Goal: Information Seeking & Learning: Learn about a topic

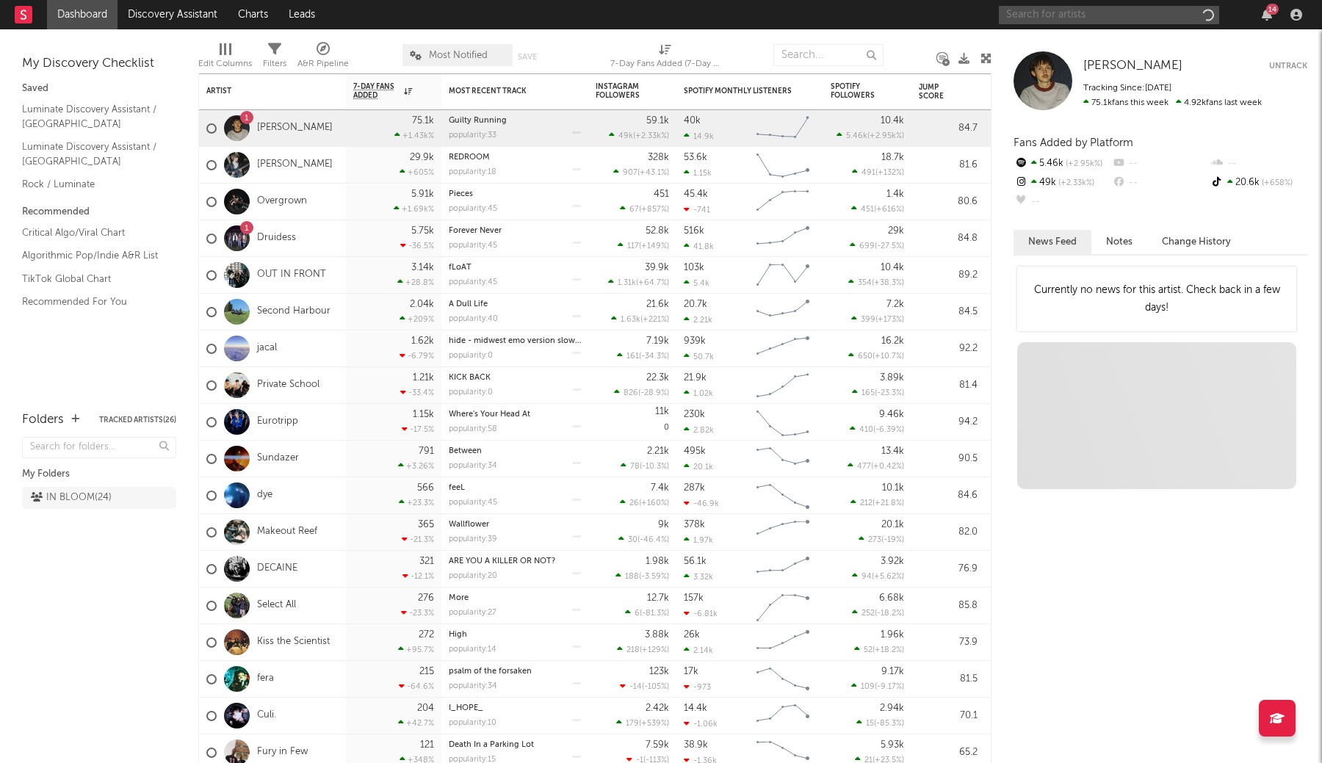
click at [1059, 17] on input "text" at bounding box center [1108, 15] width 220 height 18
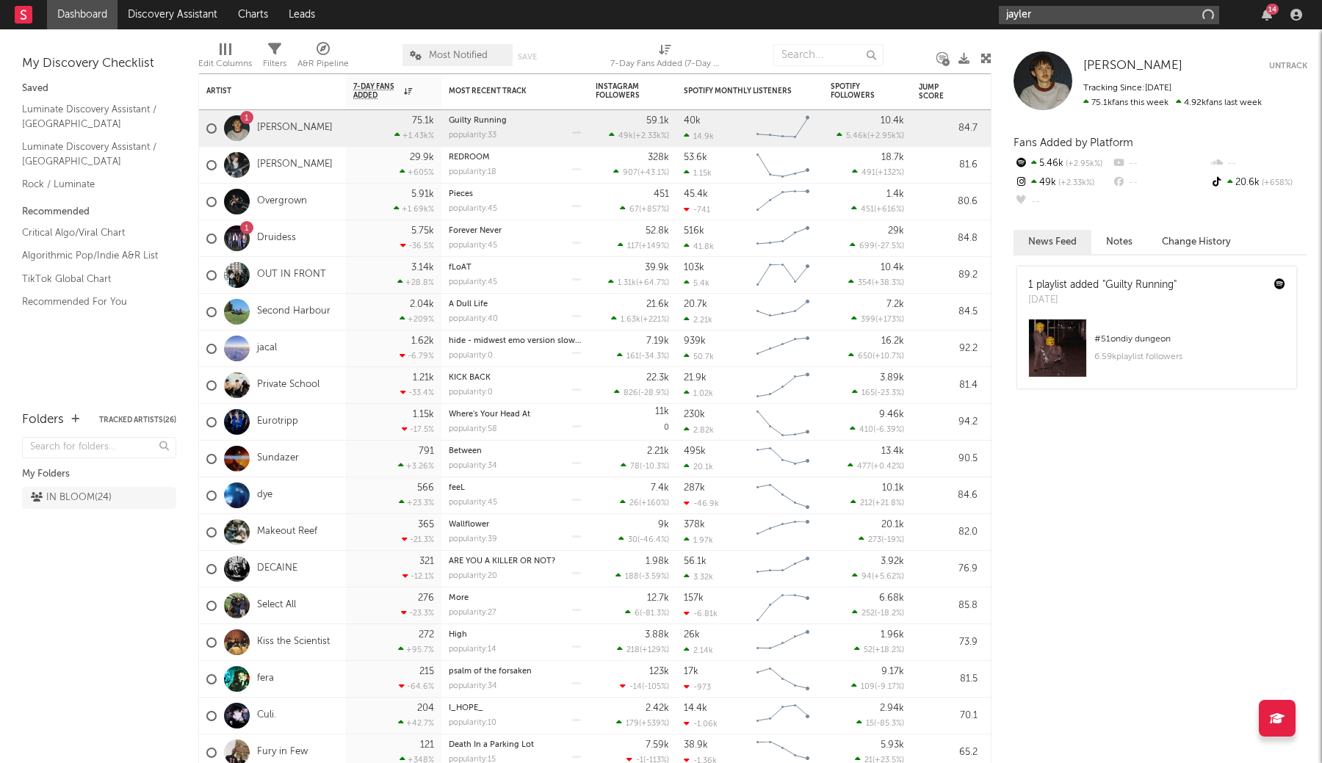
type input "jayler"
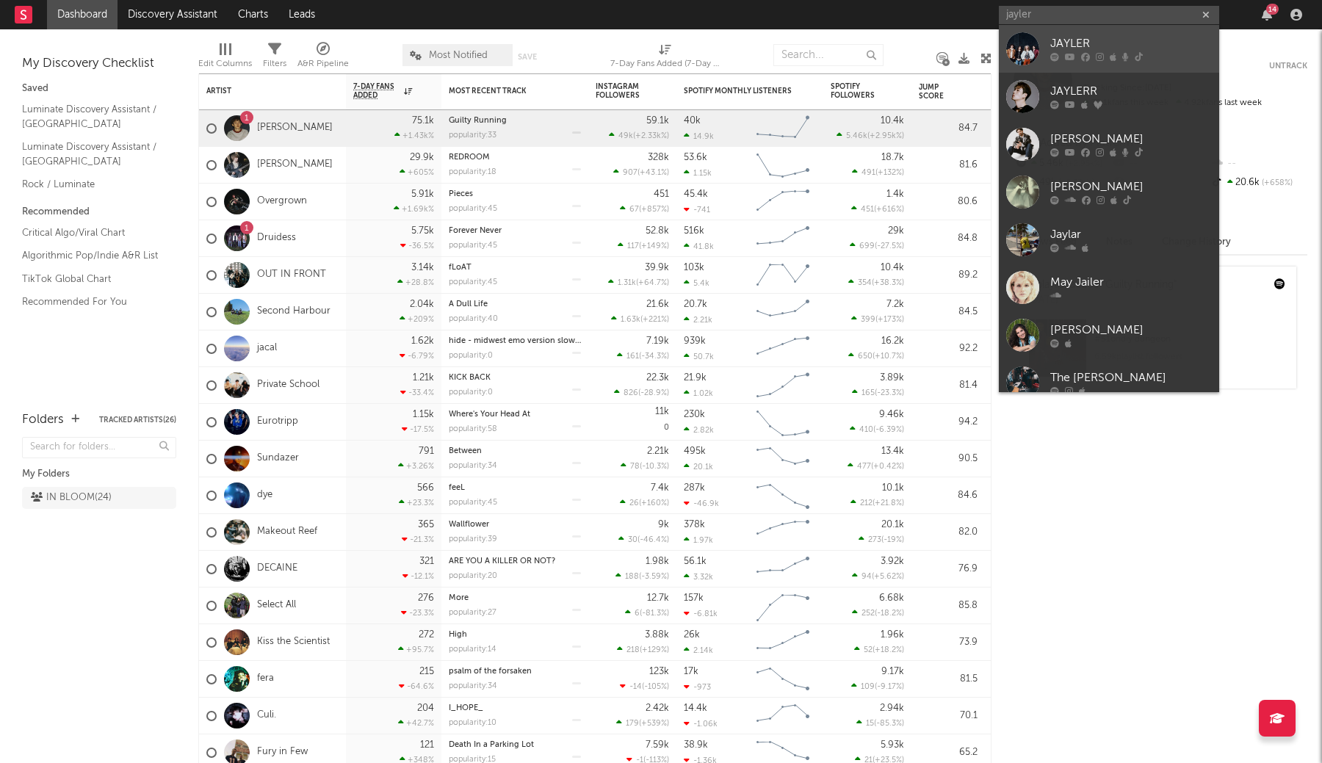
click at [1069, 63] on link "JAYLER" at bounding box center [1108, 49] width 220 height 48
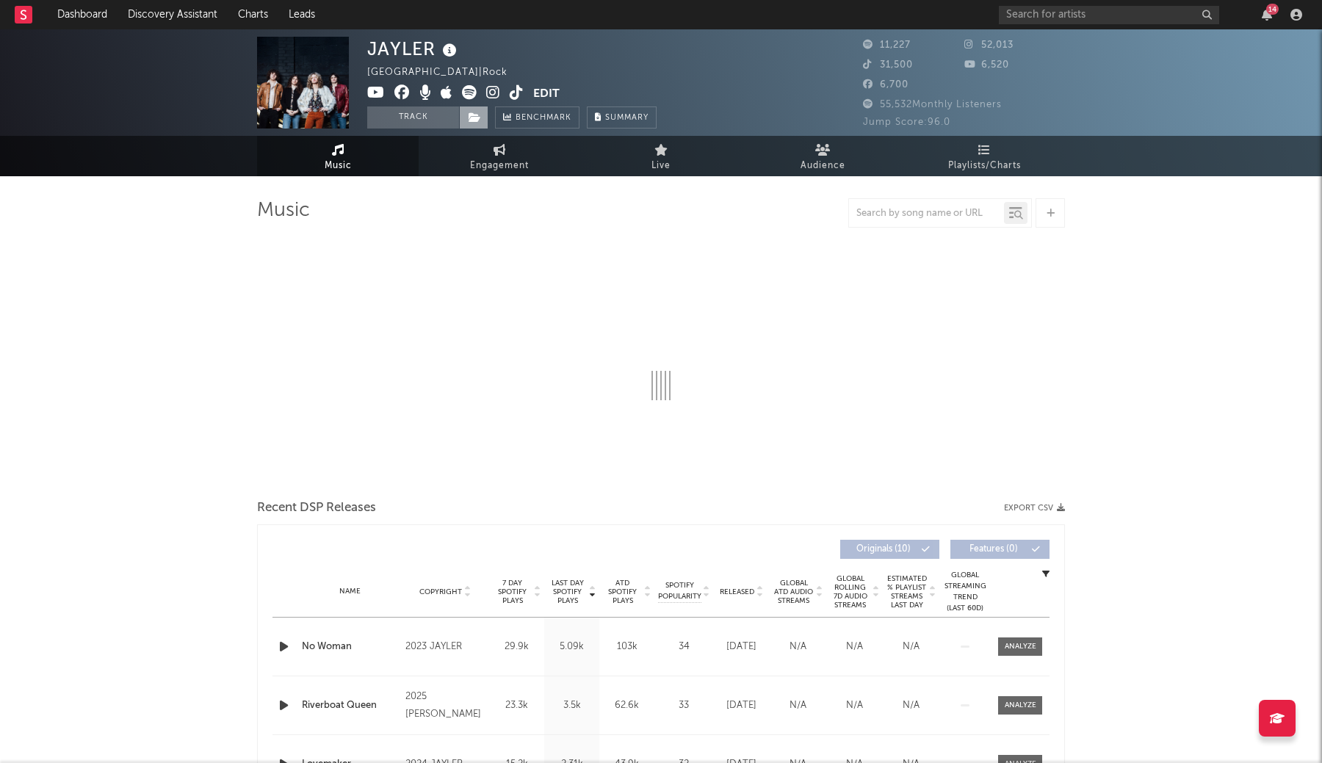
select select "6m"
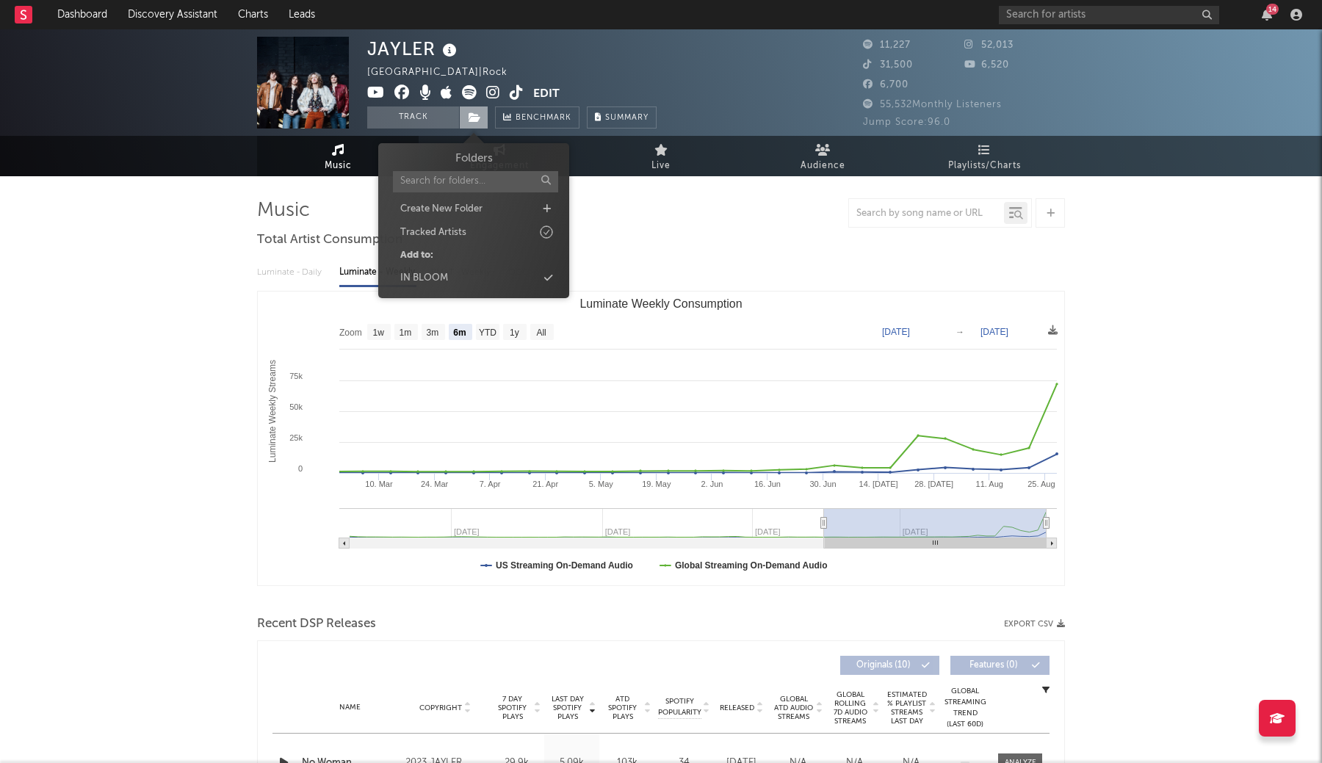
click at [470, 123] on span at bounding box center [473, 117] width 29 height 22
click at [536, 275] on div "IN BLOOM" at bounding box center [473, 278] width 169 height 19
click at [421, 120] on button "Track" at bounding box center [413, 117] width 92 height 22
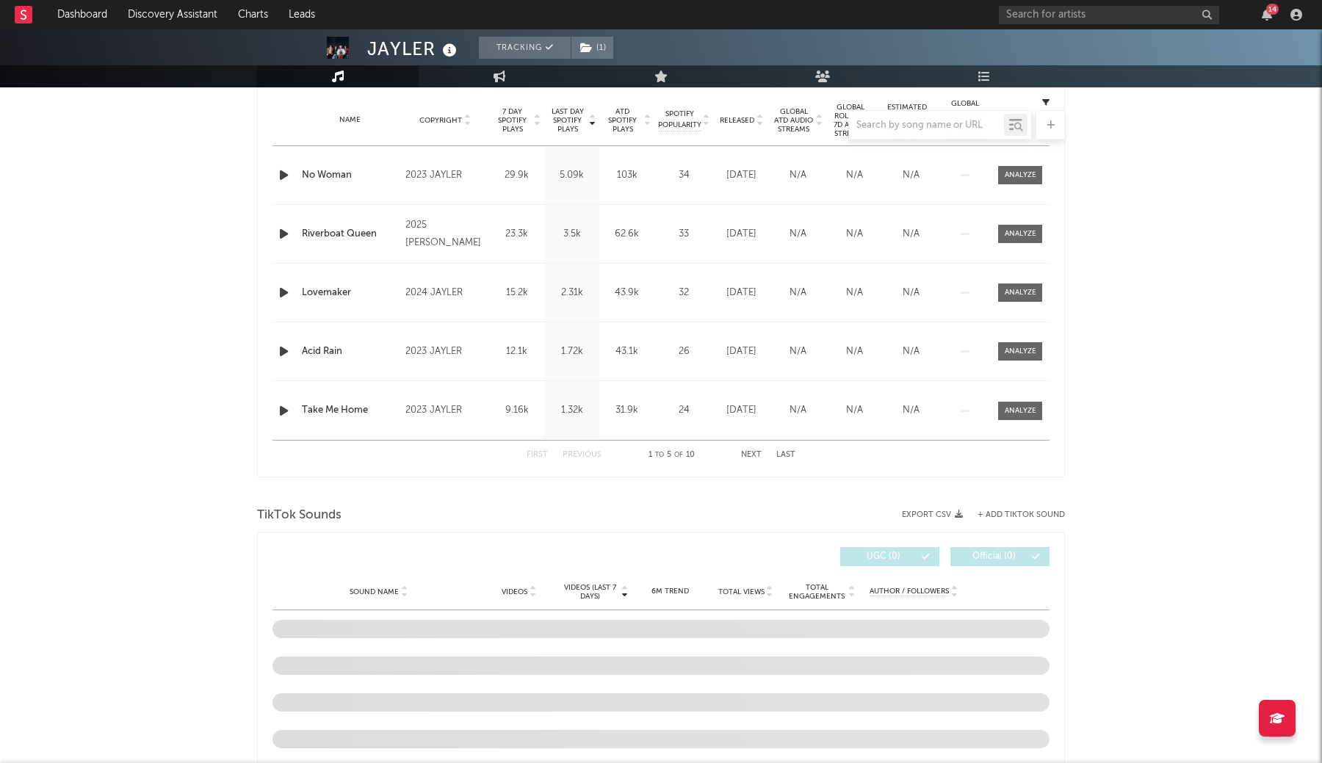
select select "6m"
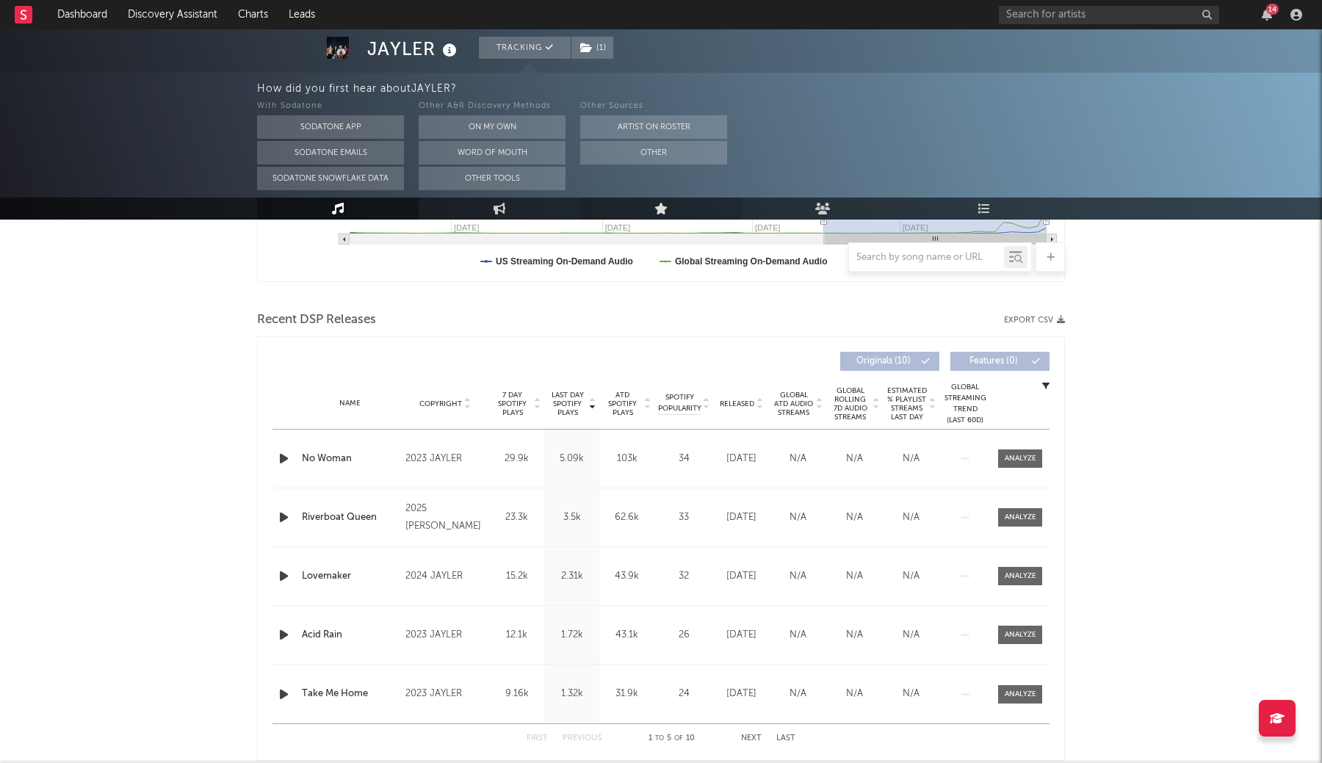
scroll to position [516, 0]
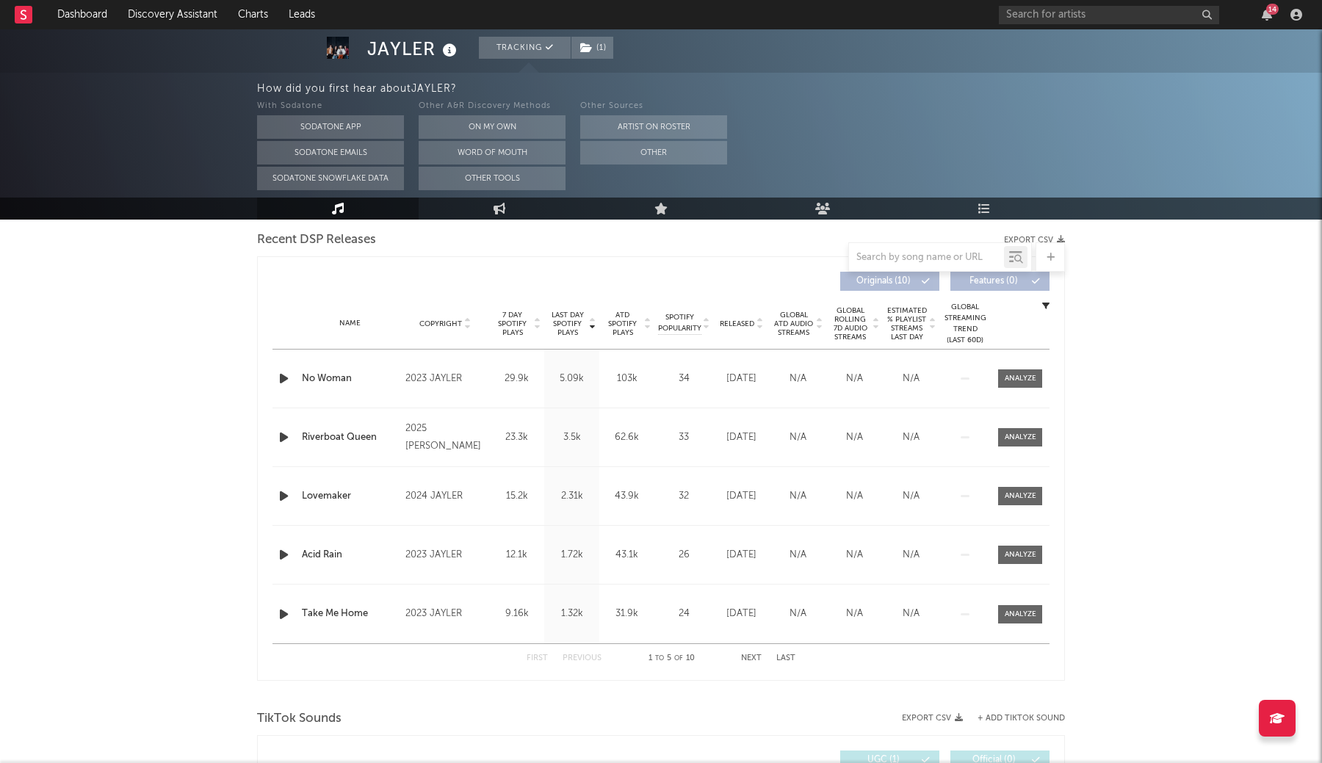
click at [1006, 388] on div "Name No Woman Copyright 2023 JAYLER Label JAYLER Album Names A Piece in Our Tim…" at bounding box center [660, 378] width 777 height 58
click at [1007, 382] on div at bounding box center [1020, 378] width 32 height 11
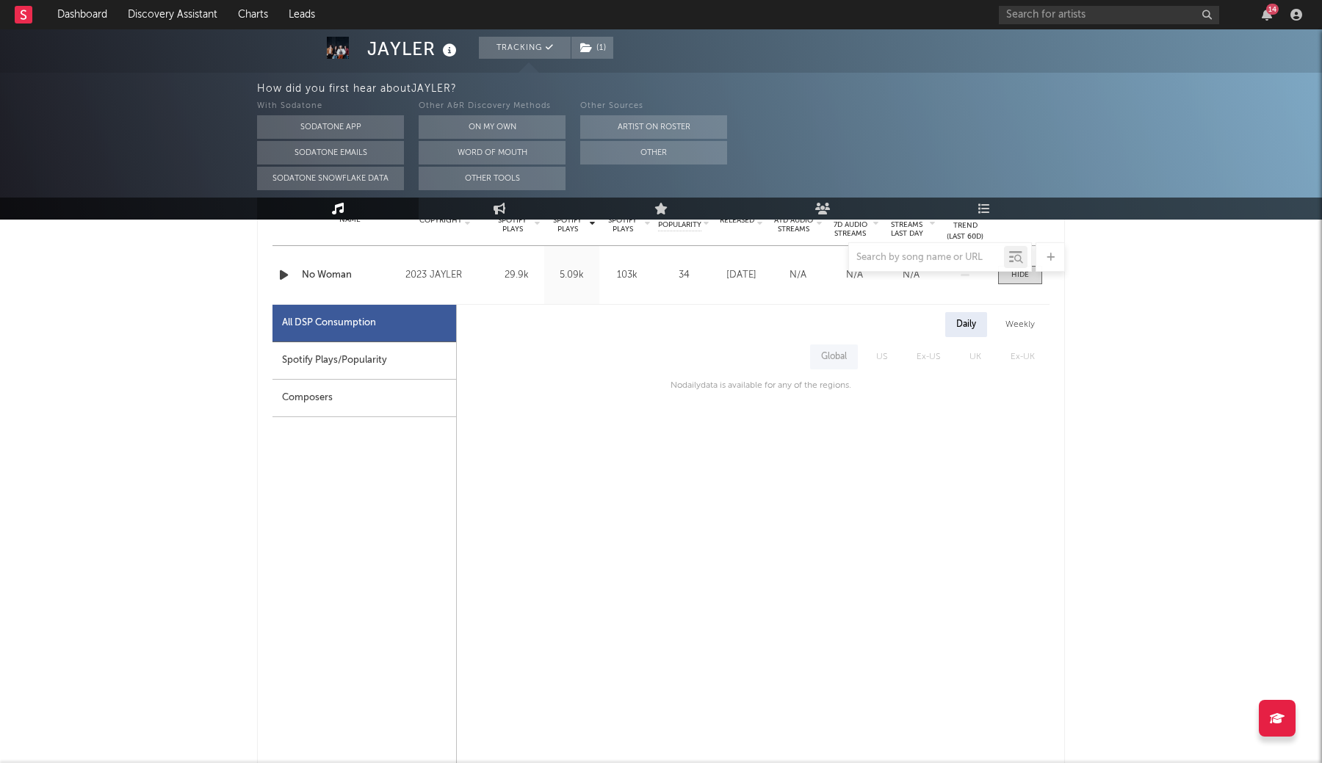
scroll to position [618, 0]
click at [355, 363] on div "Spotify Plays/Popularity" at bounding box center [364, 362] width 184 height 37
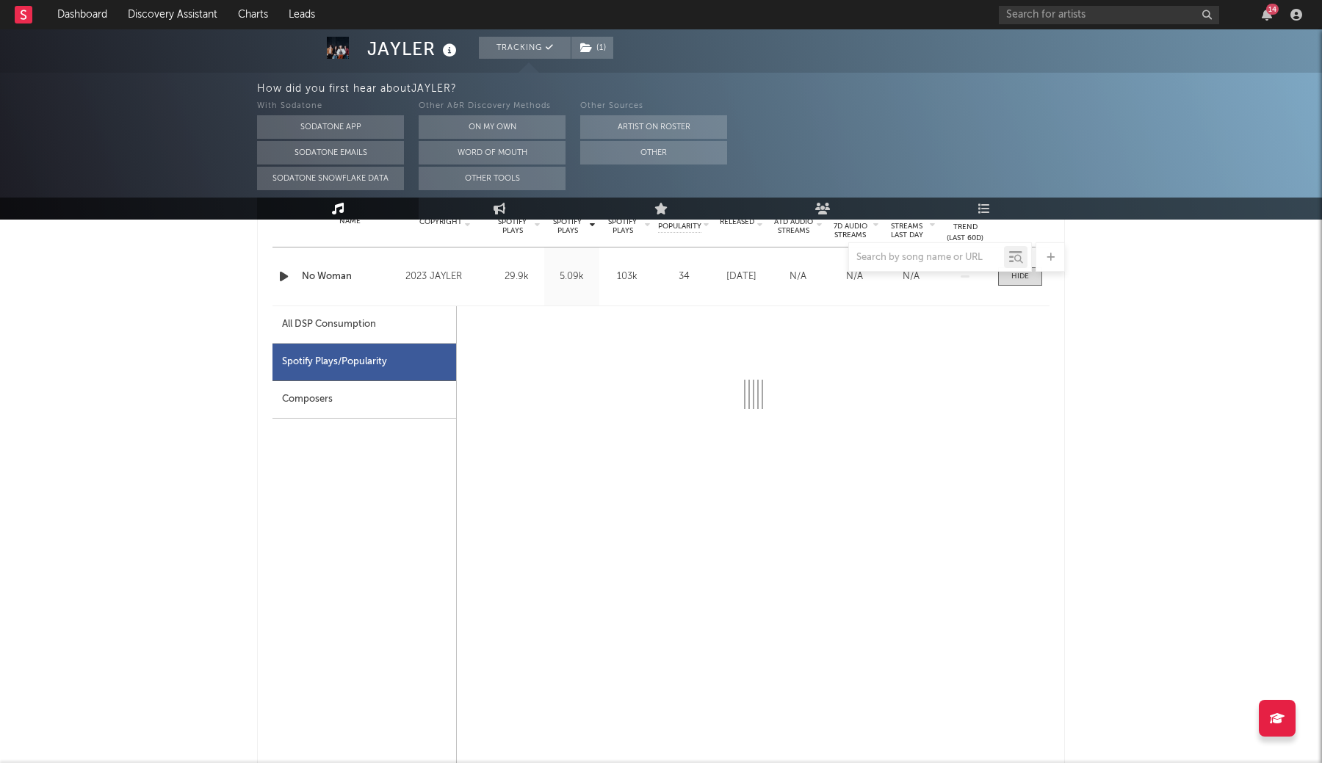
scroll to position [600, 0]
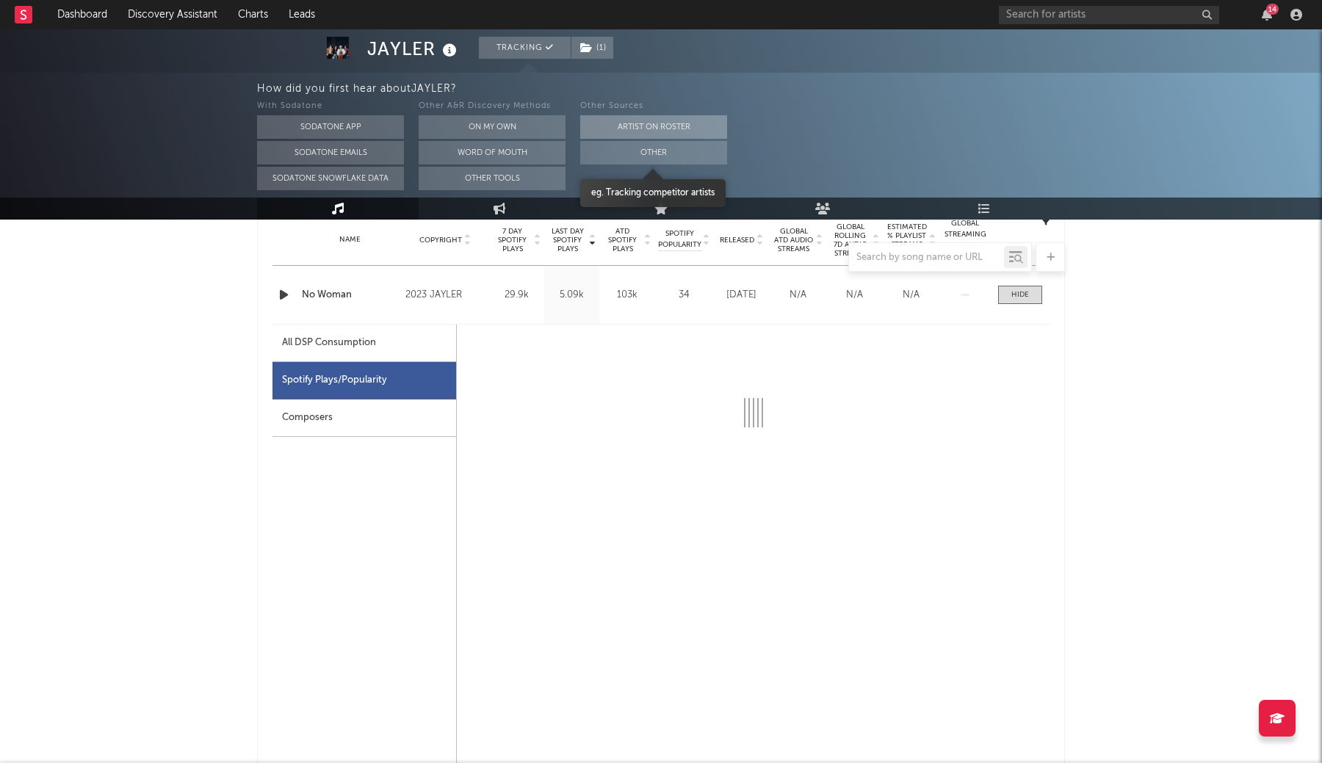
select select "6m"
select select "1w"
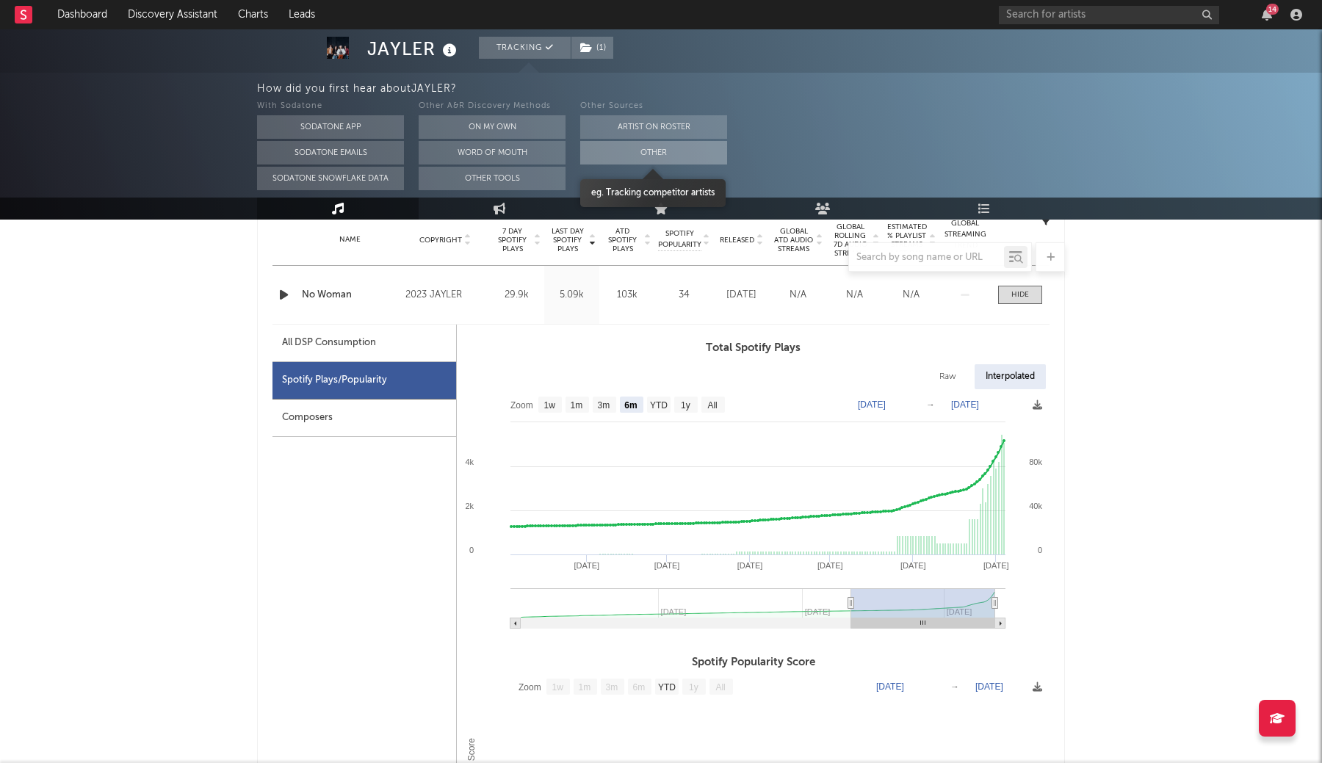
click at [667, 150] on button "Other" at bounding box center [653, 152] width 147 height 23
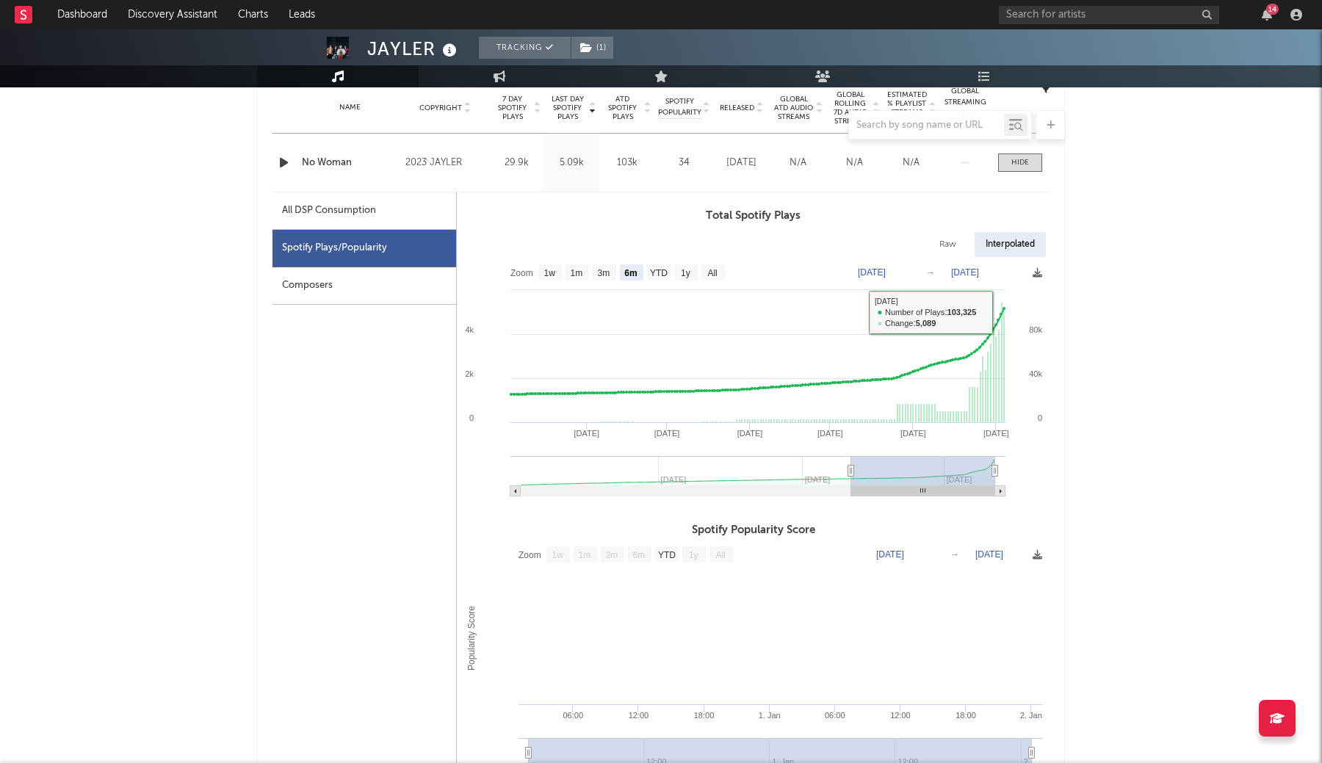
click at [1029, 149] on div "Name No Woman Copyright 2023 JAYLER Label JAYLER Album Names A Piece in Our Tim…" at bounding box center [660, 163] width 777 height 58
click at [1025, 154] on span at bounding box center [1020, 162] width 44 height 18
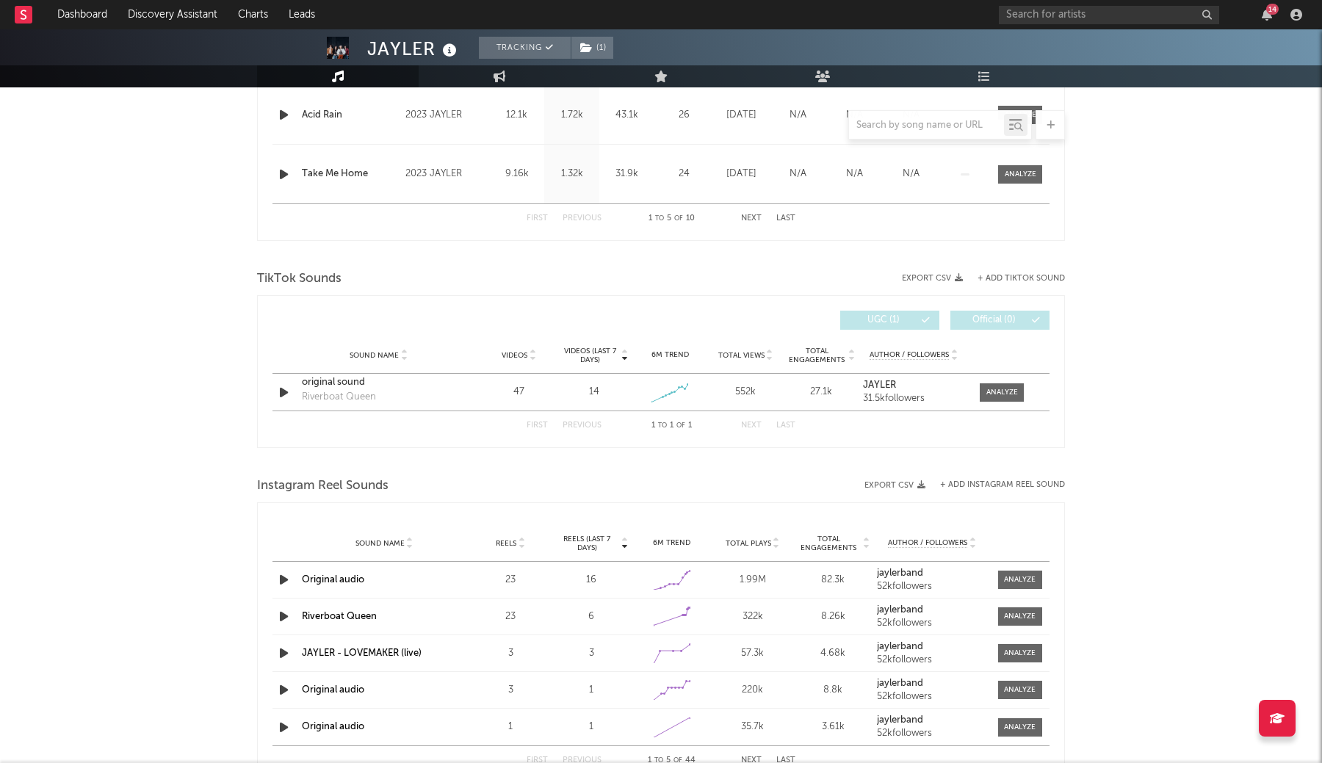
scroll to position [825, 0]
click at [1018, 395] on span at bounding box center [1001, 391] width 44 height 18
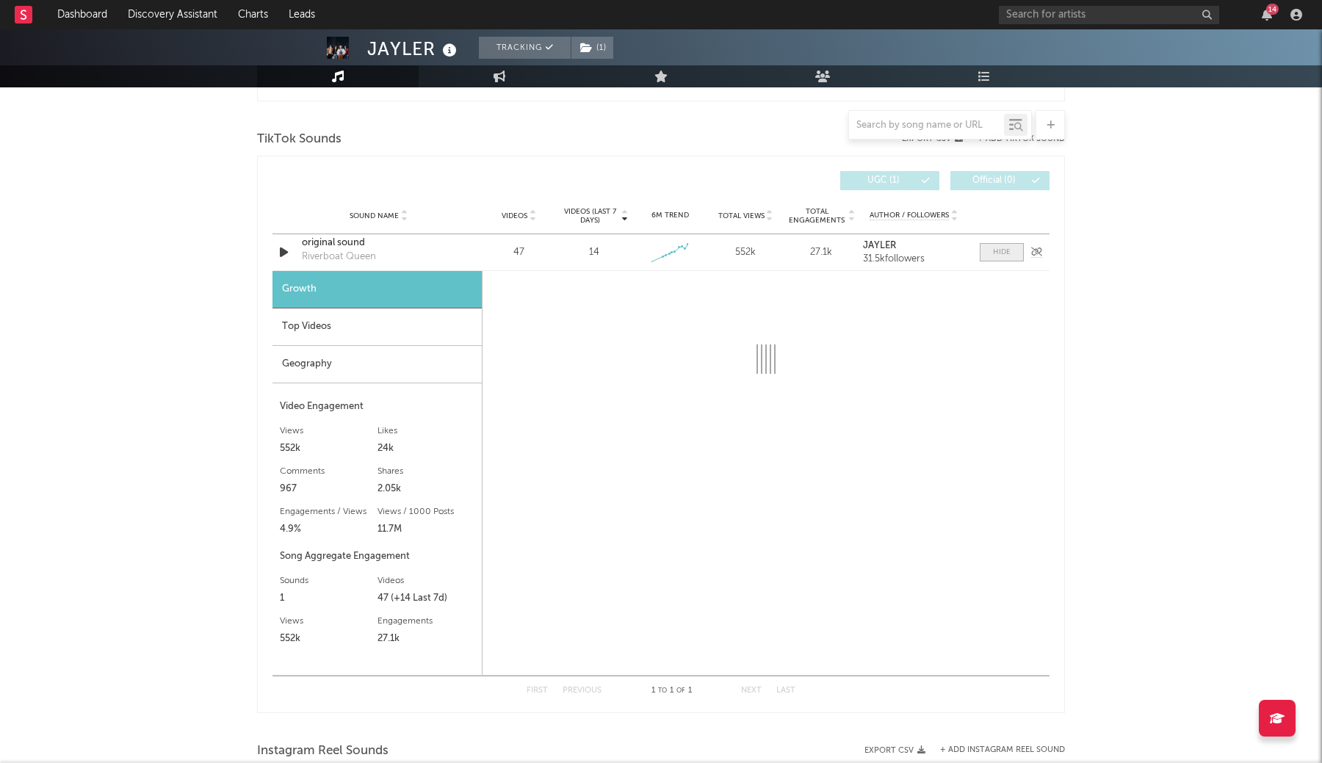
scroll to position [965, 0]
select select "1w"
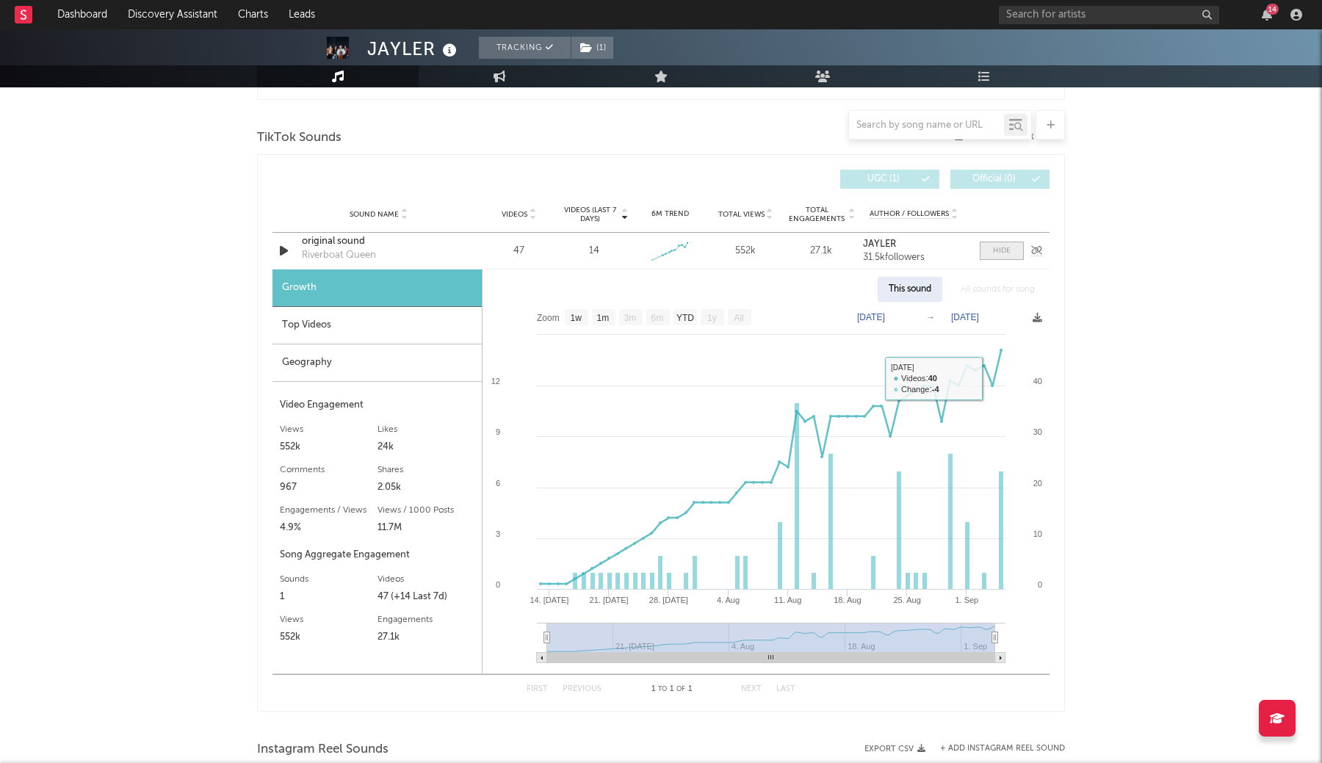
click at [997, 253] on div at bounding box center [1002, 250] width 18 height 11
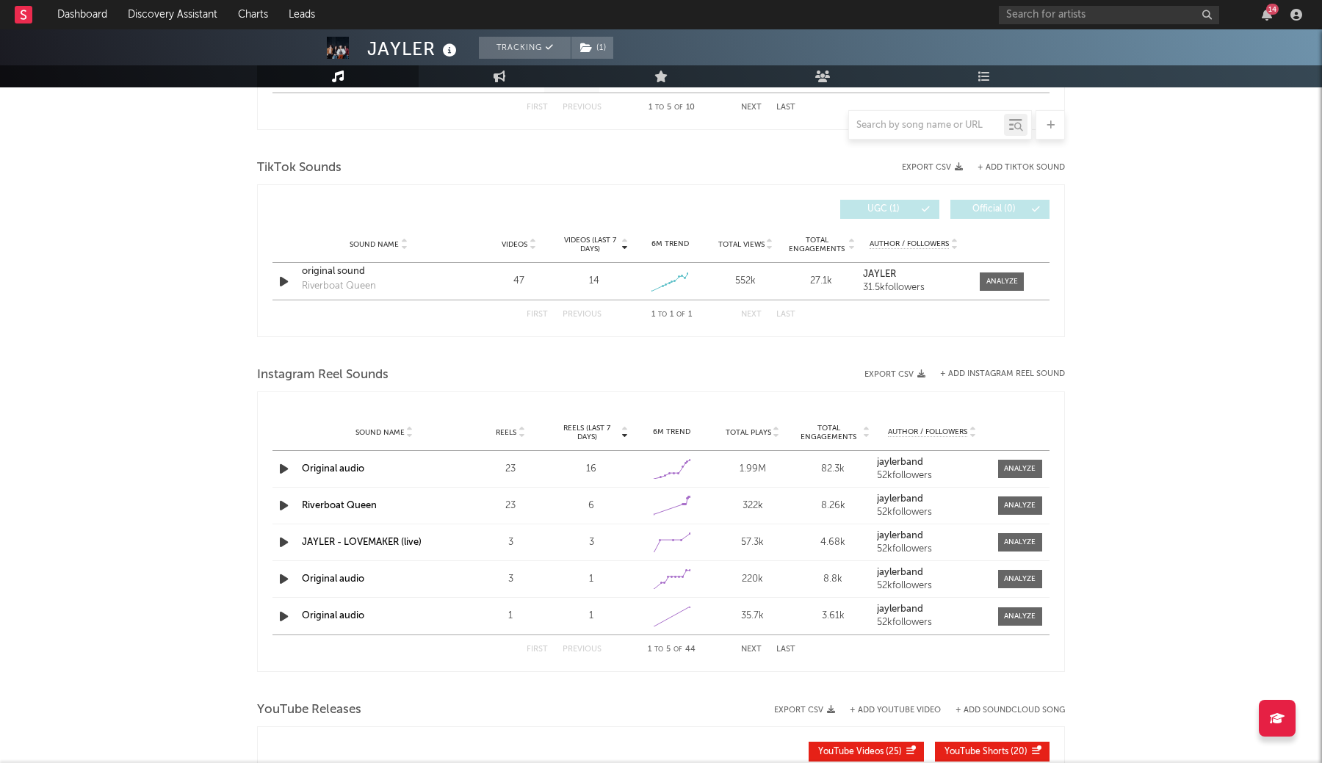
scroll to position [929, 0]
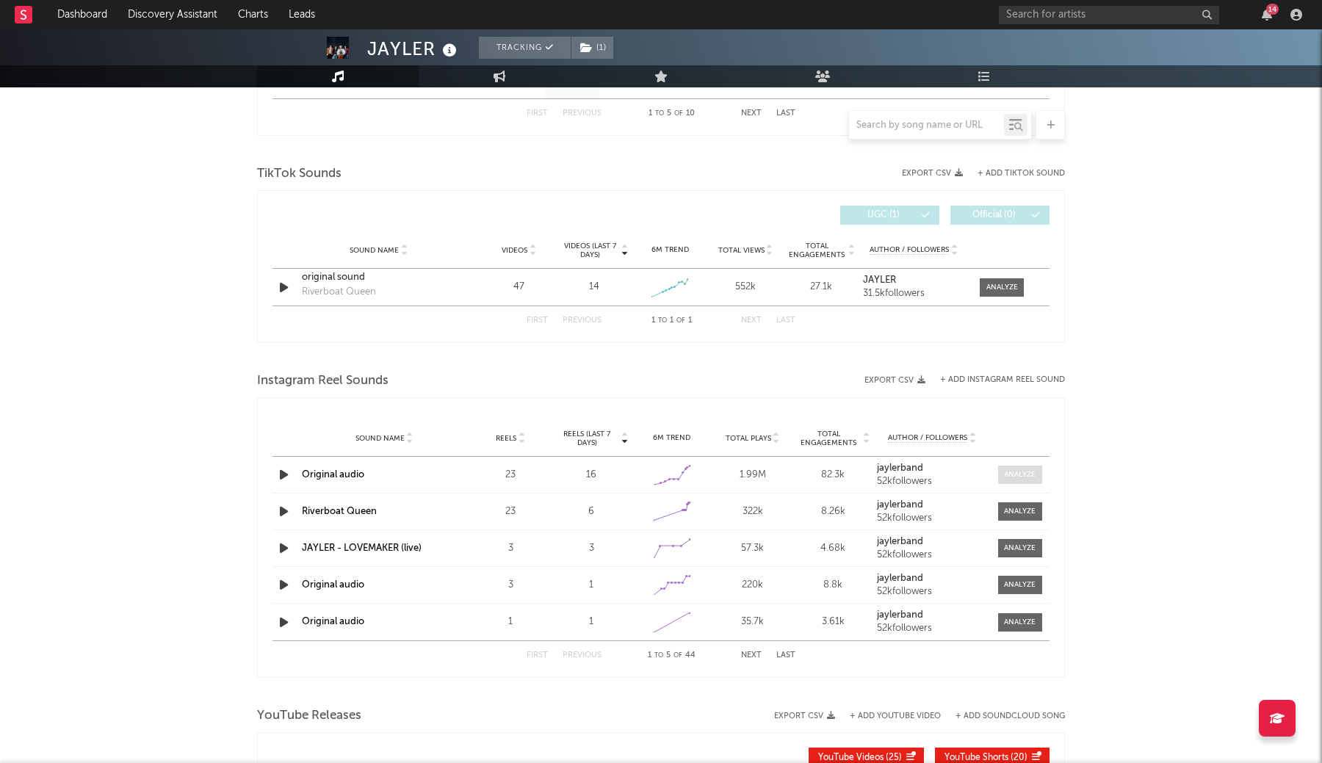
click at [1022, 476] on div at bounding box center [1020, 474] width 32 height 11
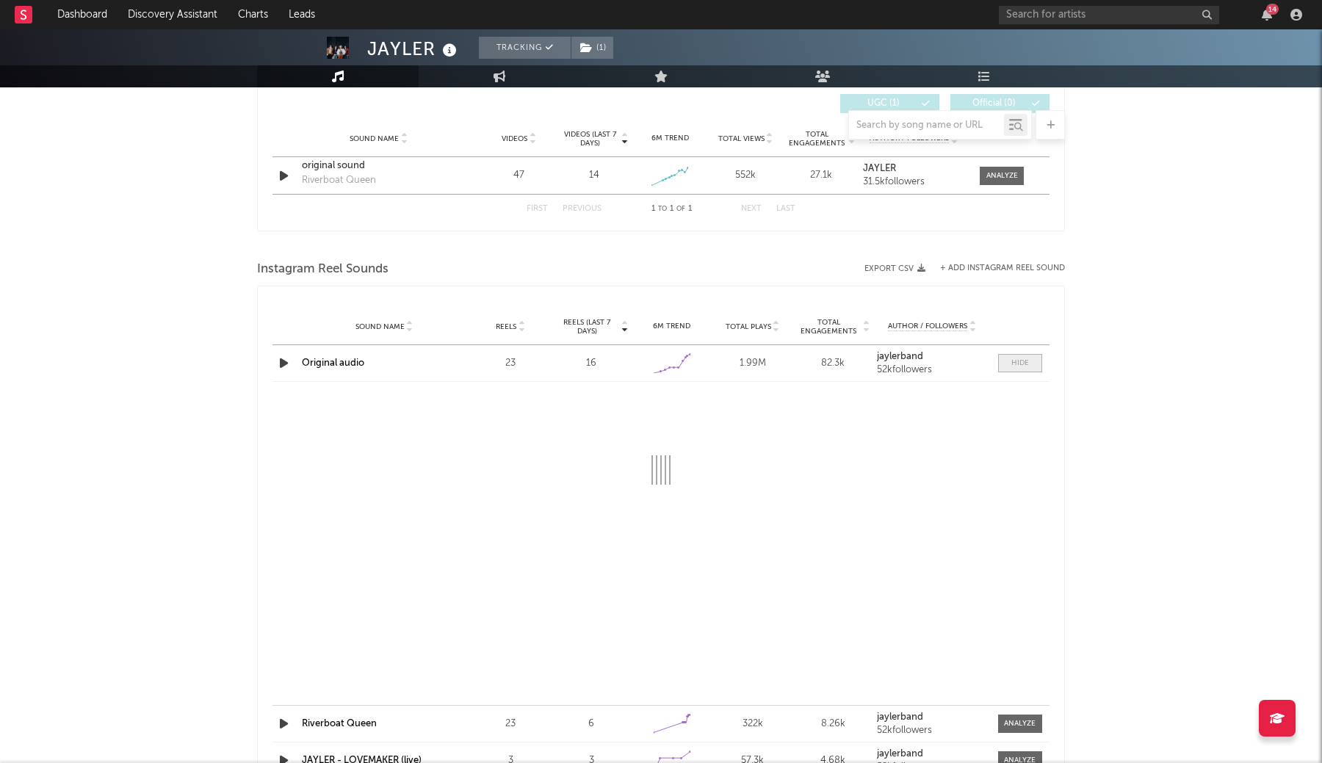
scroll to position [1047, 0]
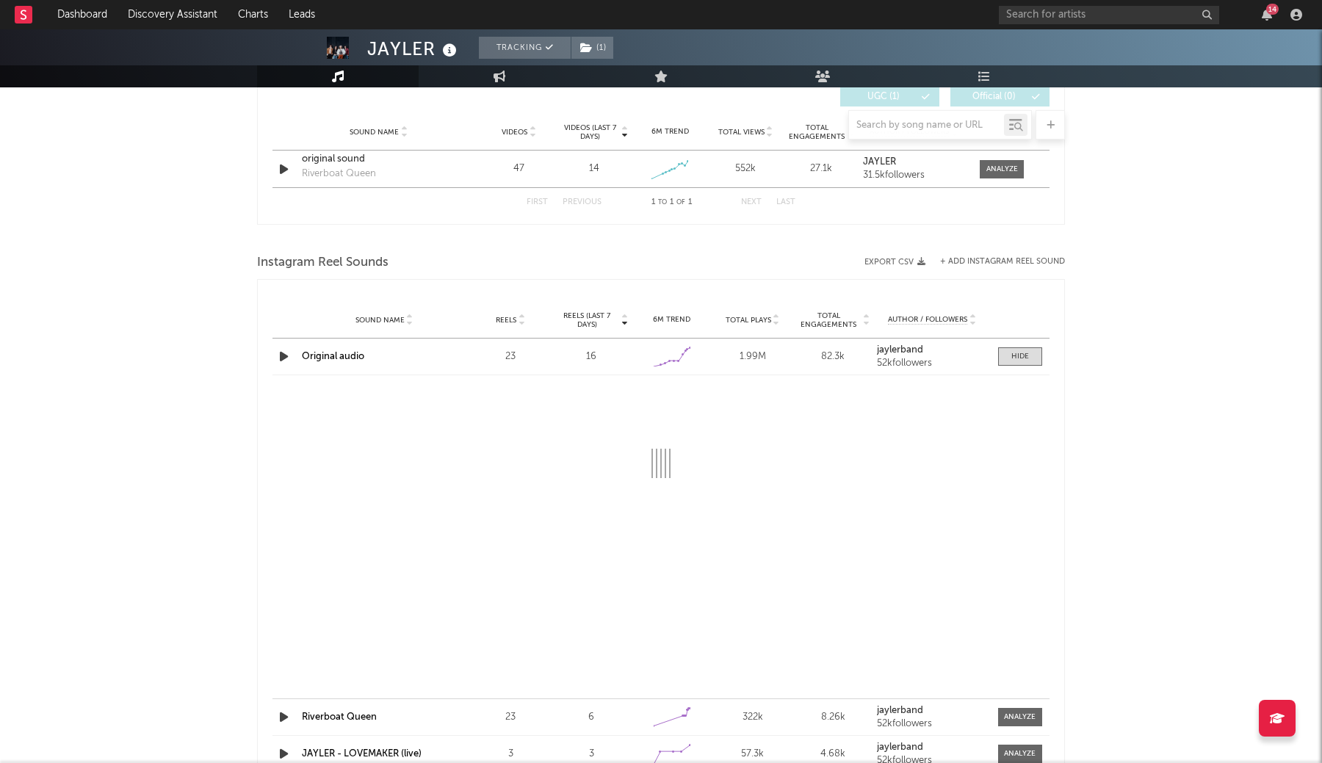
select select "1w"
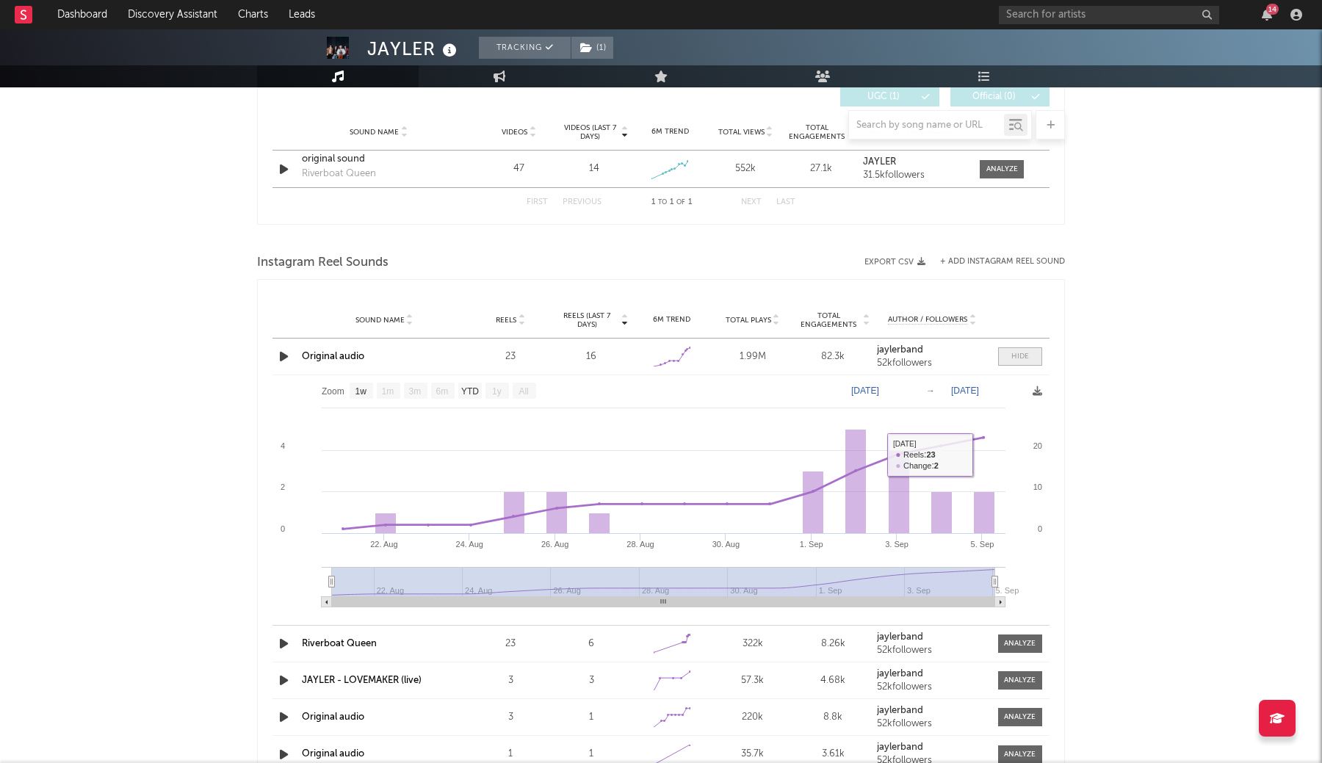
click at [1012, 355] on div at bounding box center [1020, 356] width 18 height 11
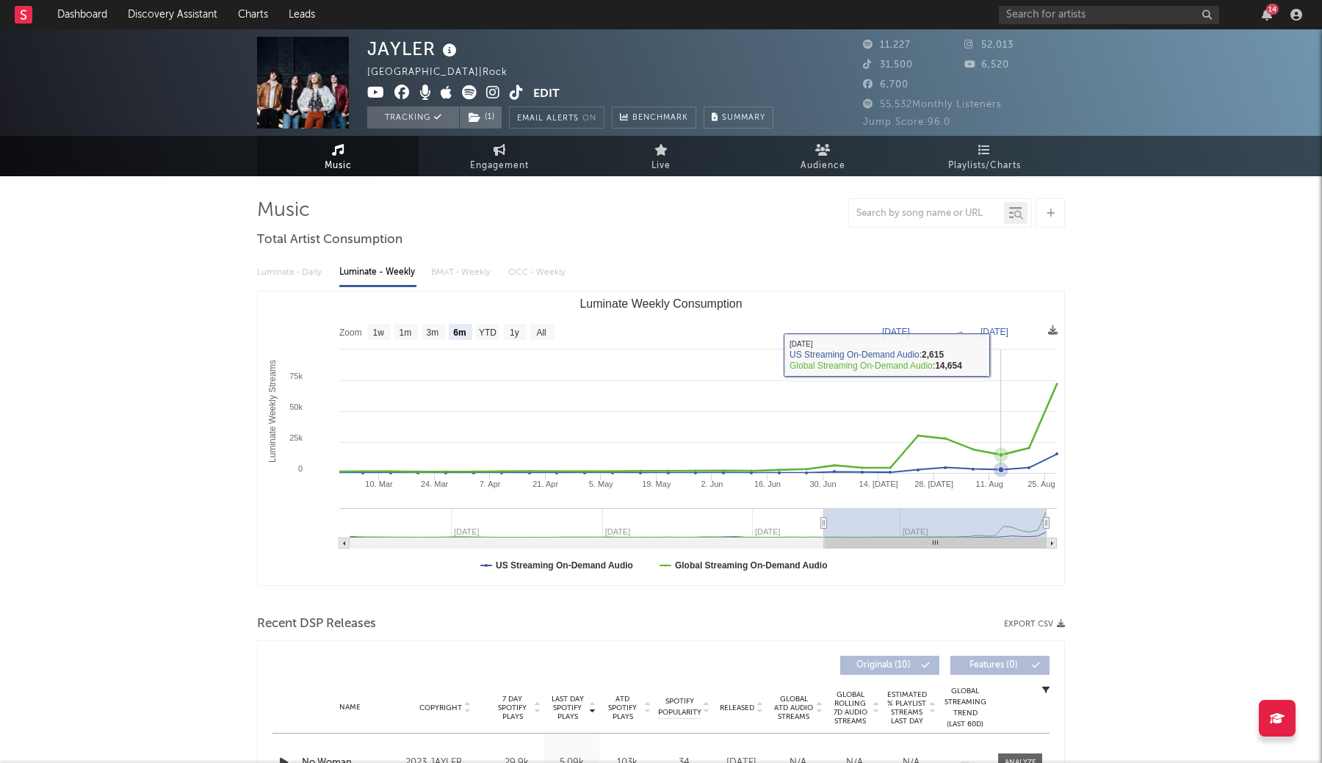
scroll to position [0, 0]
click at [492, 93] on icon at bounding box center [493, 92] width 14 height 15
click at [513, 91] on icon at bounding box center [517, 92] width 14 height 15
